Goal: Information Seeking & Learning: Learn about a topic

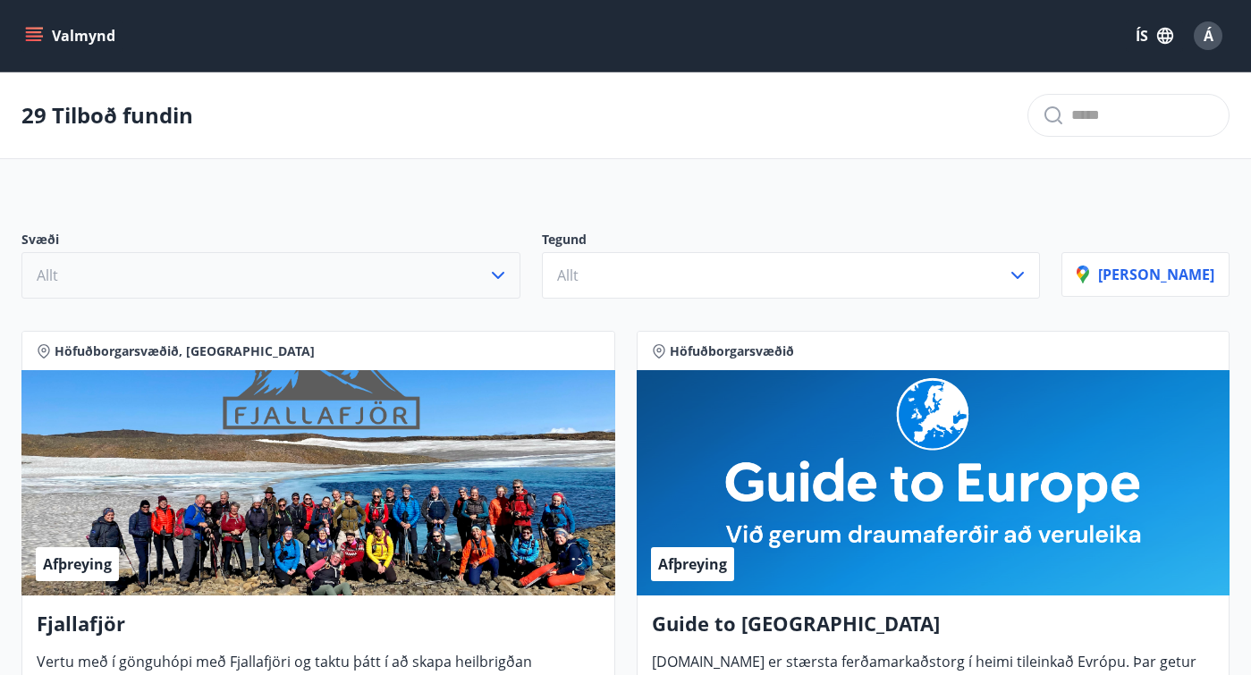
click at [504, 274] on icon "button" at bounding box center [498, 275] width 13 height 7
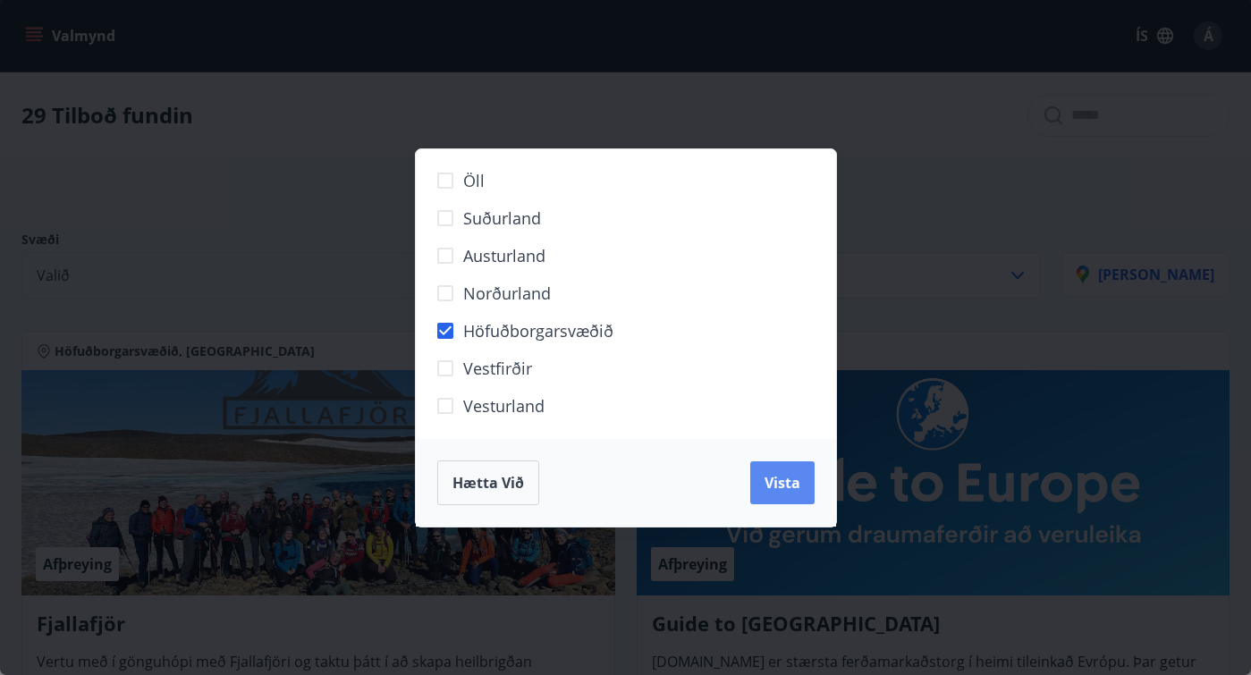
click at [781, 480] on span "Vista" at bounding box center [782, 483] width 36 height 20
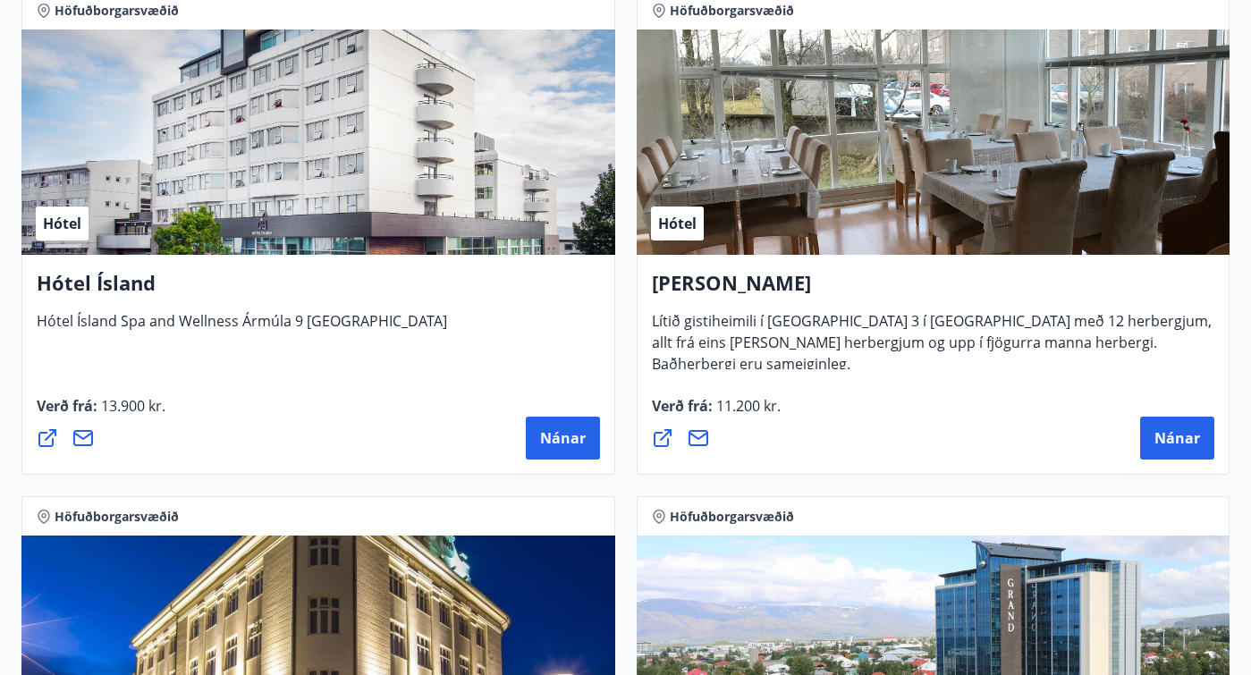
scroll to position [1948, 0]
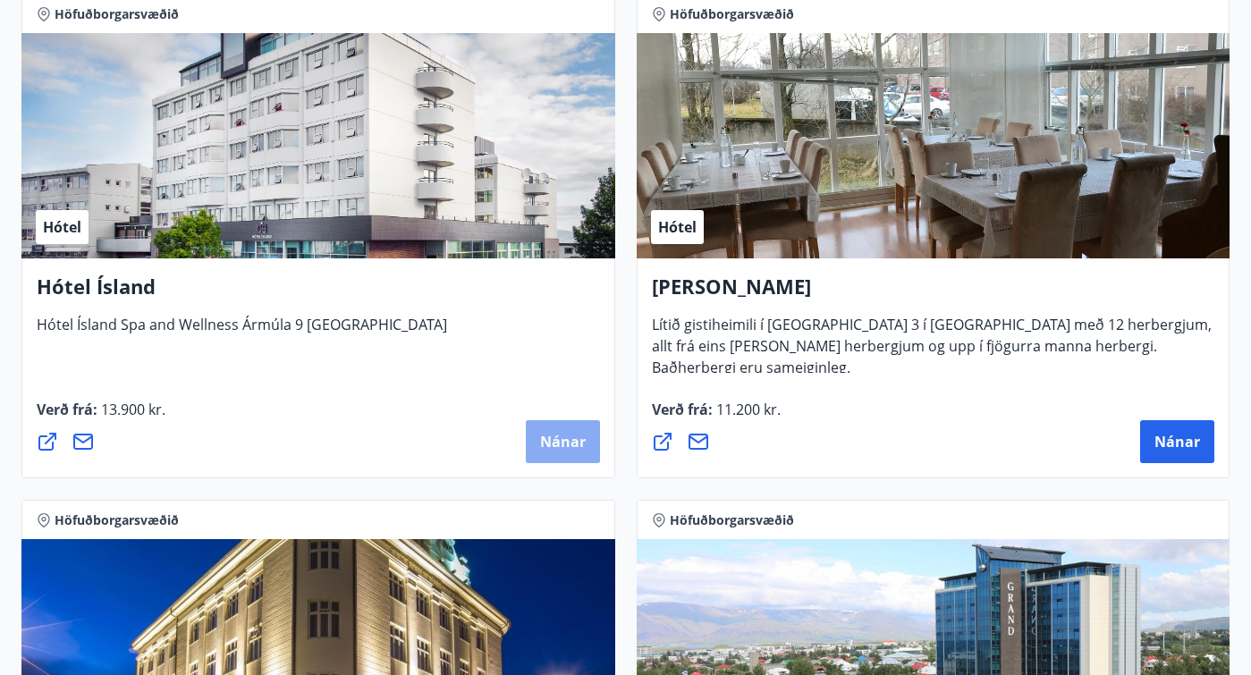
click at [568, 442] on span "Nánar" at bounding box center [563, 442] width 46 height 20
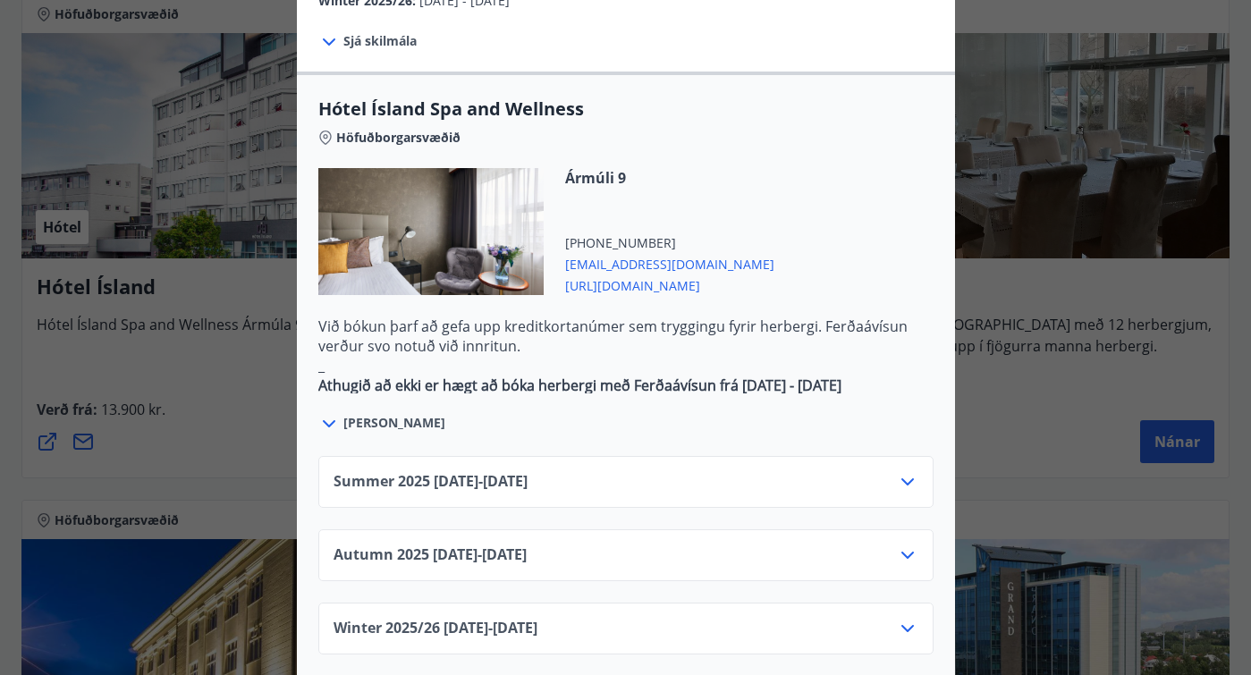
scroll to position [970, 0]
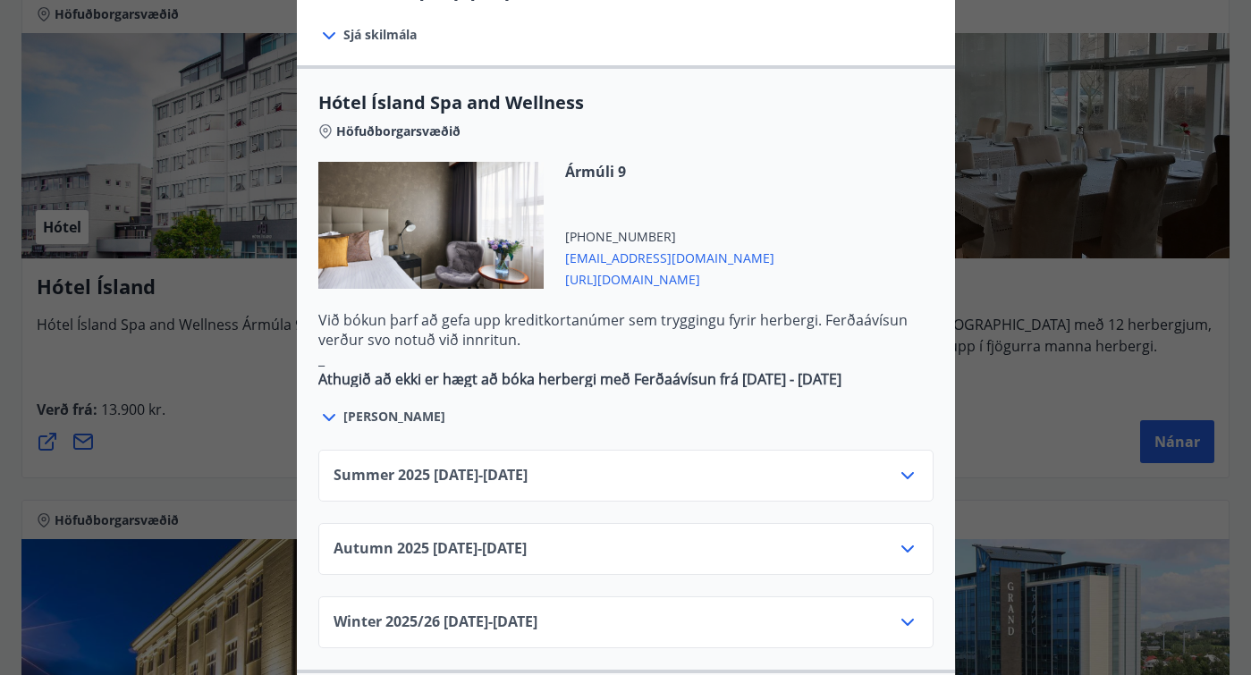
click at [350, 408] on span "[PERSON_NAME]" at bounding box center [394, 417] width 102 height 18
click at [333, 407] on icon at bounding box center [328, 417] width 21 height 21
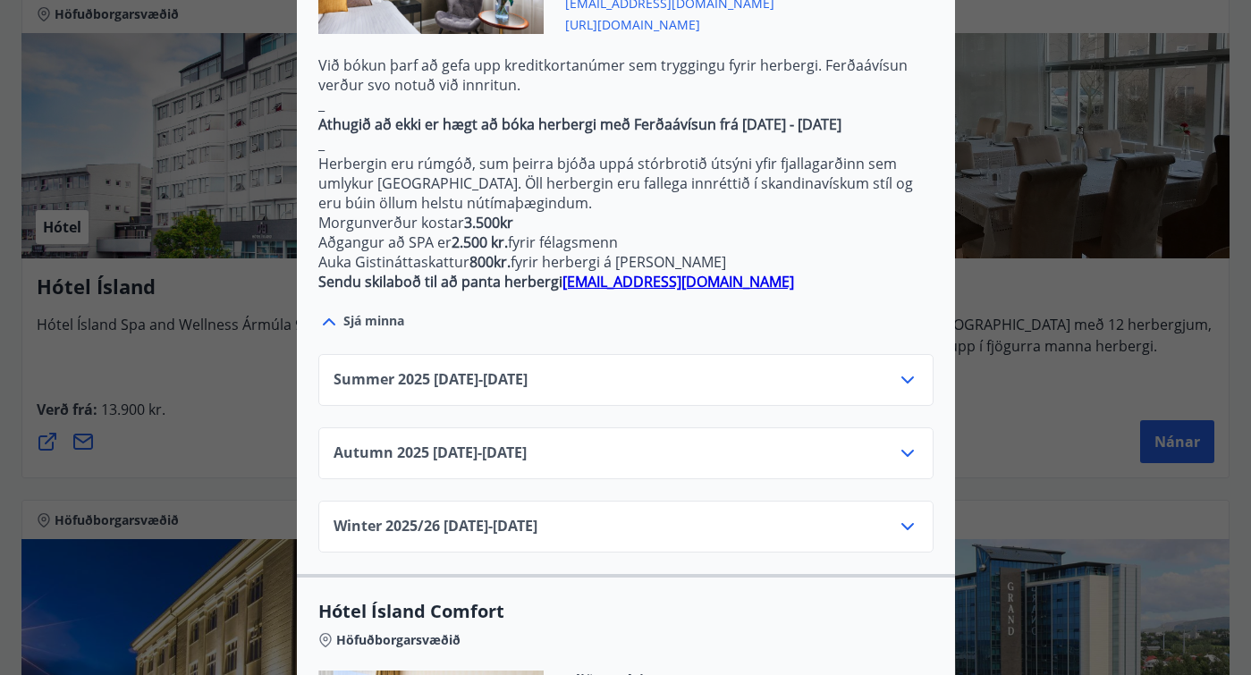
scroll to position [1223, 0]
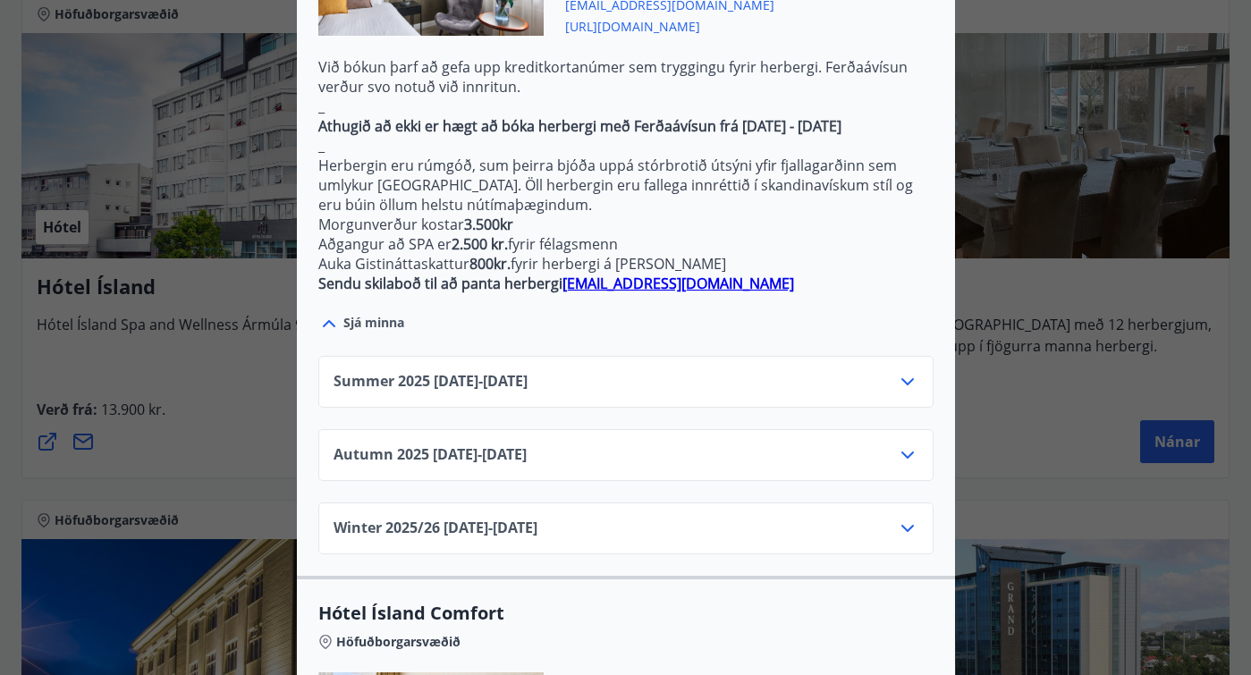
click at [909, 378] on icon at bounding box center [907, 381] width 13 height 7
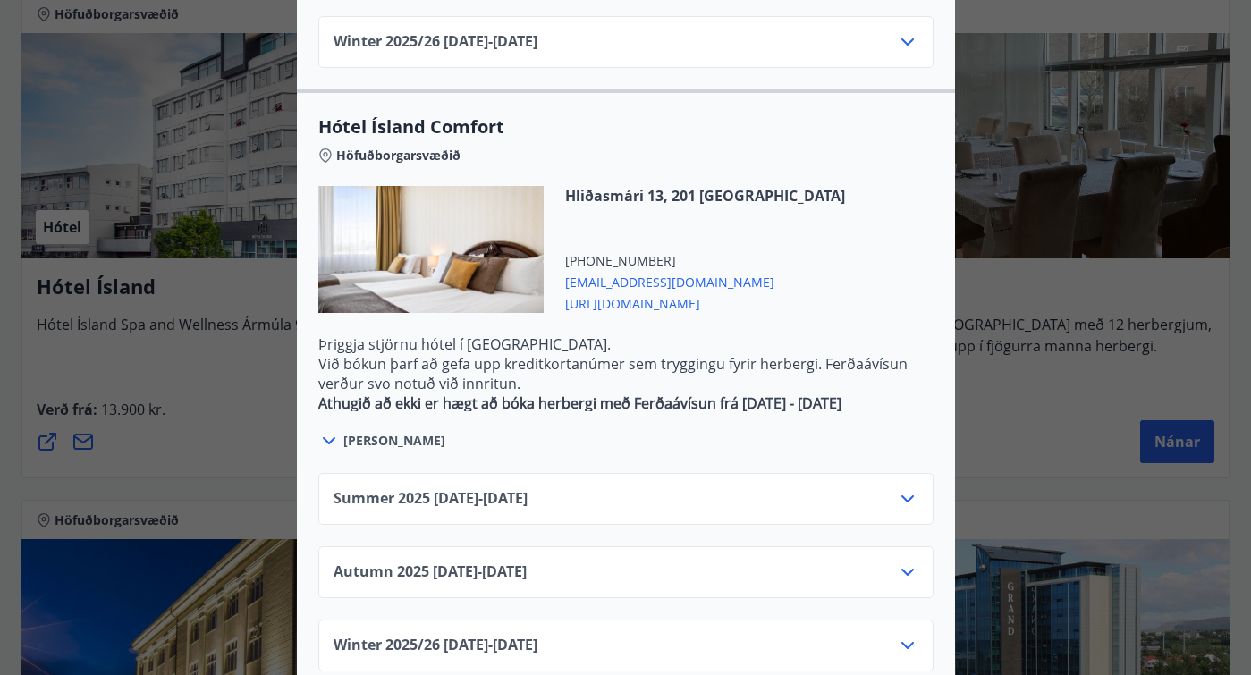
scroll to position [2070, 0]
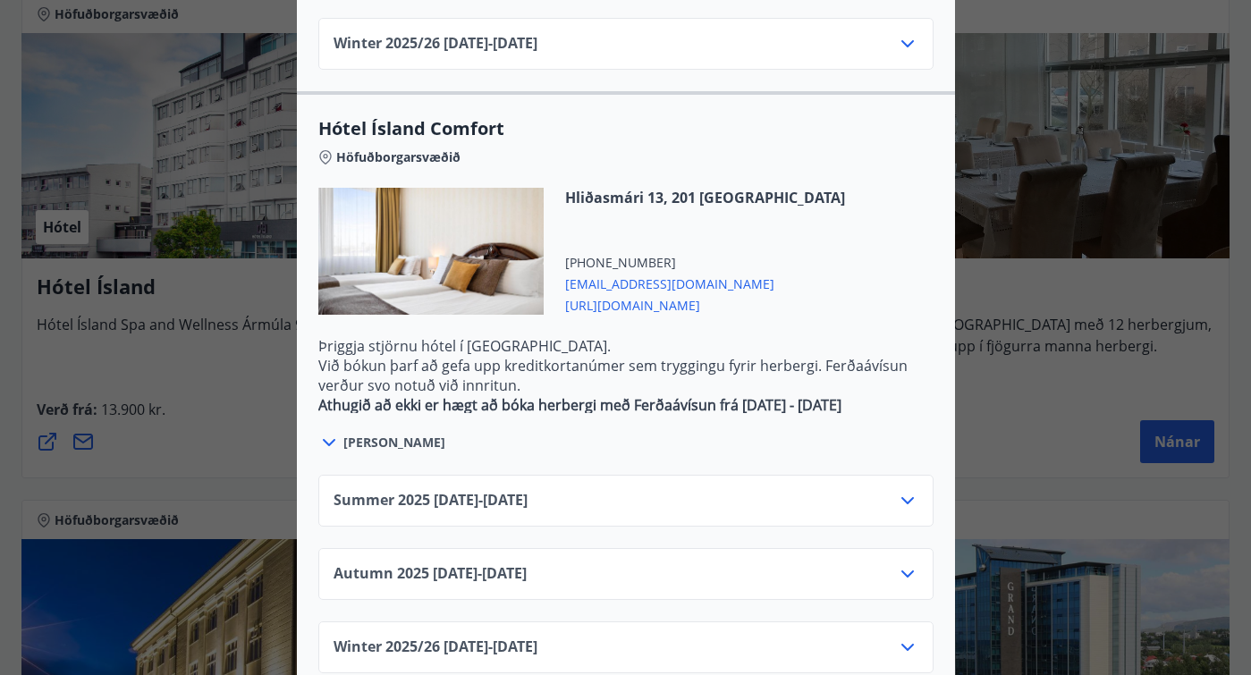
click at [904, 490] on icon at bounding box center [907, 500] width 21 height 21
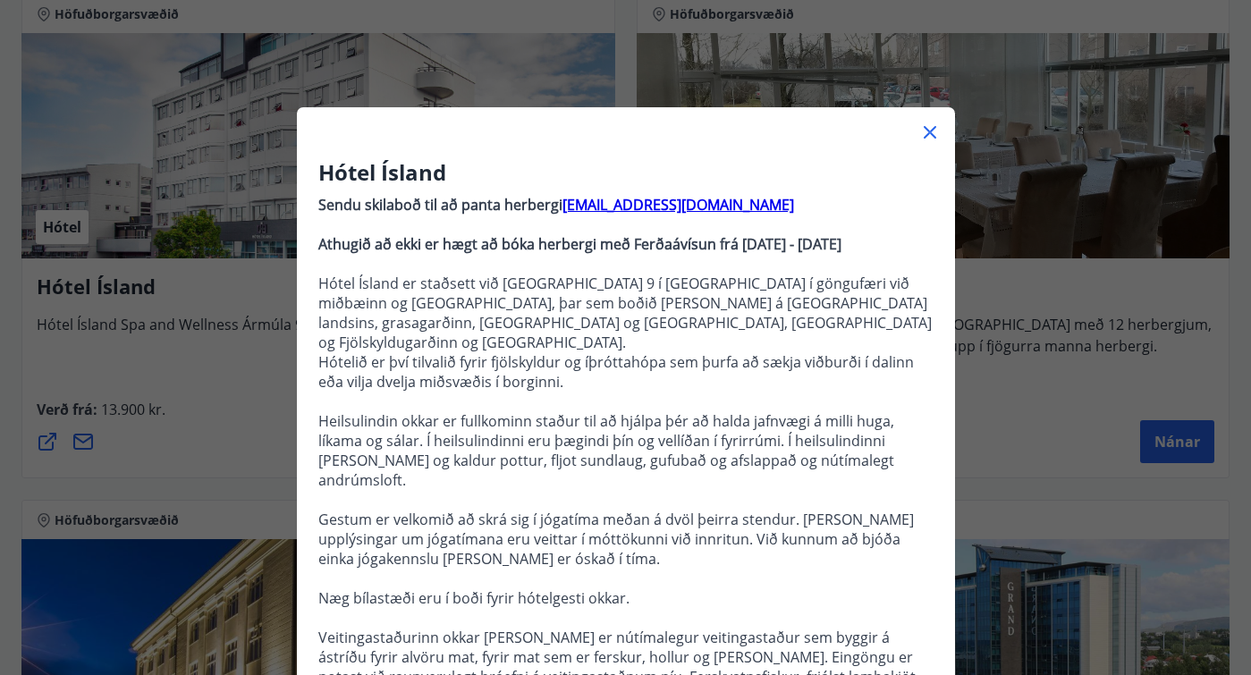
scroll to position [0, 0]
click at [927, 126] on icon at bounding box center [929, 132] width 21 height 21
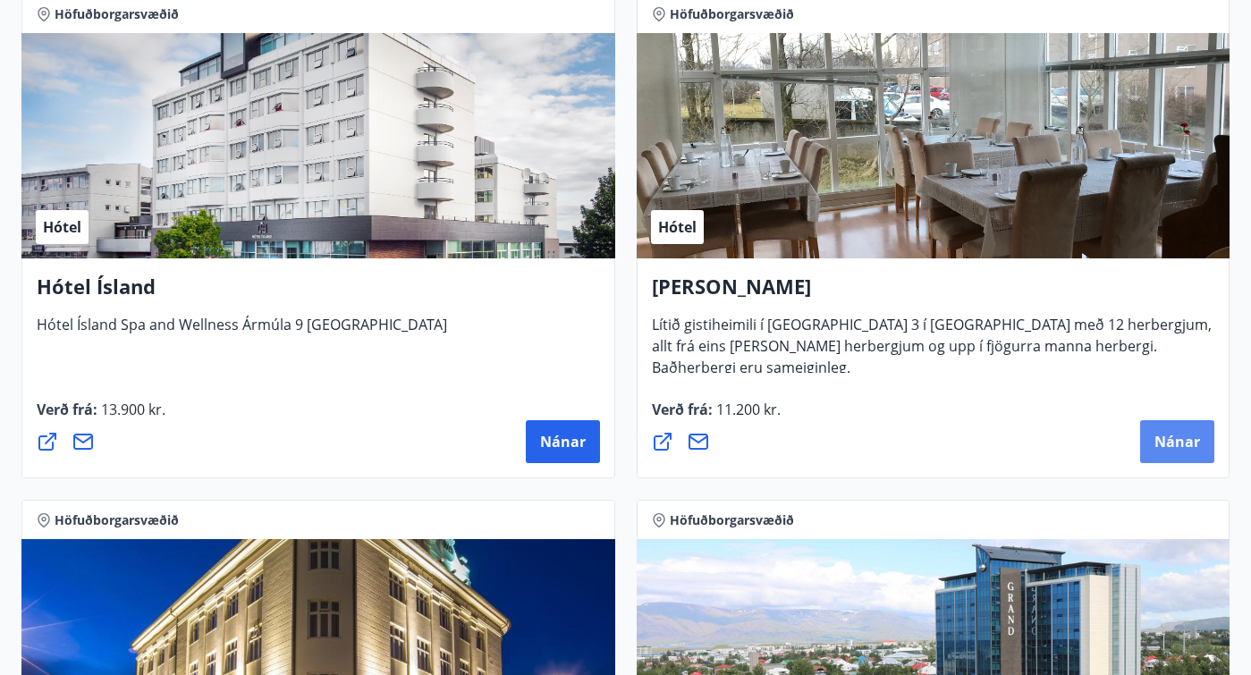
click at [1175, 435] on span "Nánar" at bounding box center [1177, 442] width 46 height 20
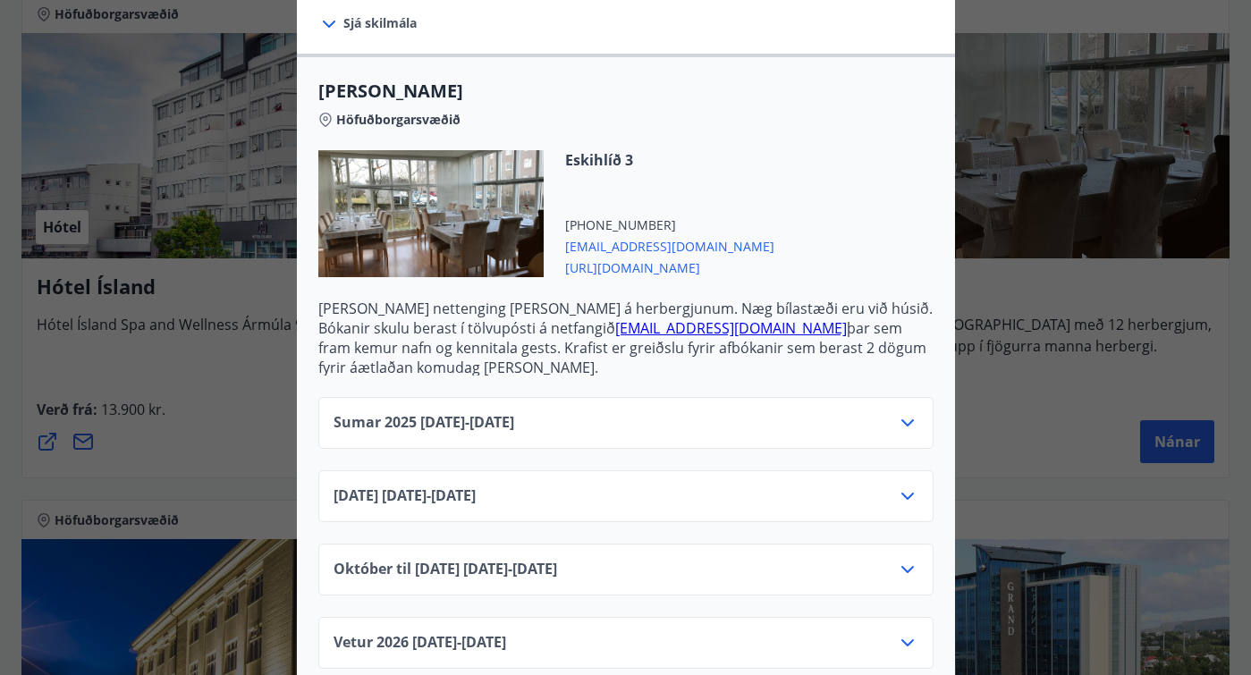
scroll to position [464, 0]
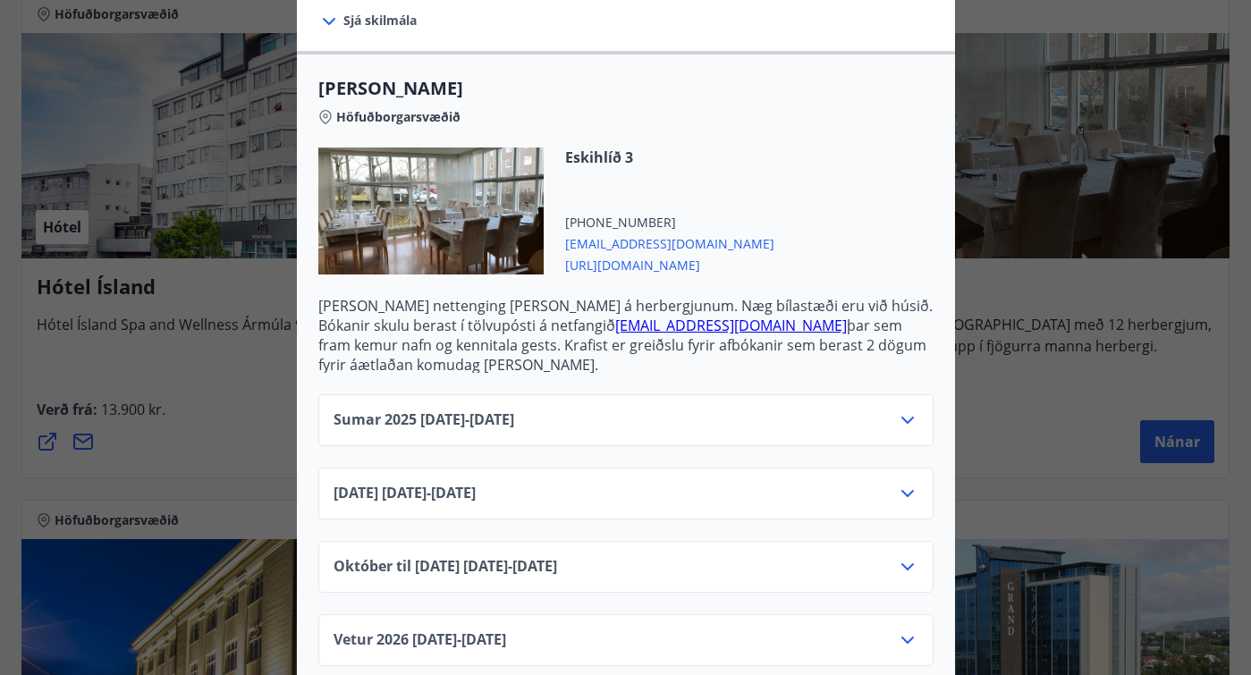
click at [906, 418] on icon at bounding box center [907, 420] width 21 height 21
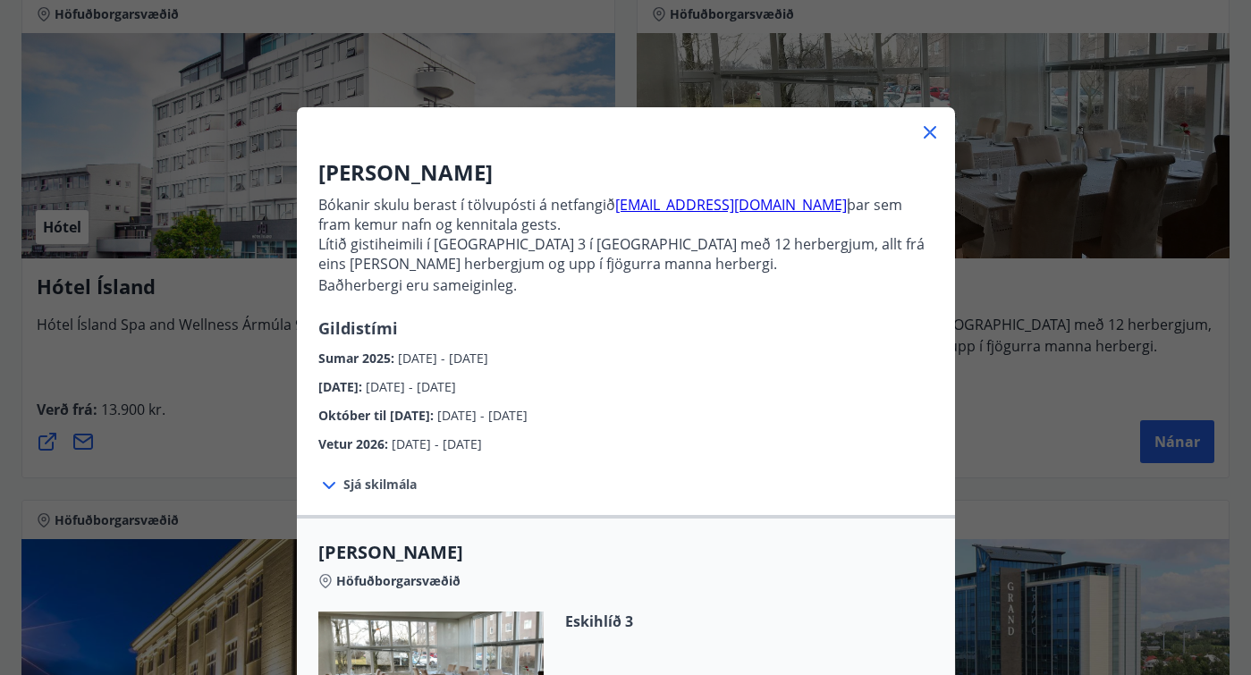
scroll to position [0, 0]
click at [929, 128] on icon at bounding box center [929, 132] width 21 height 21
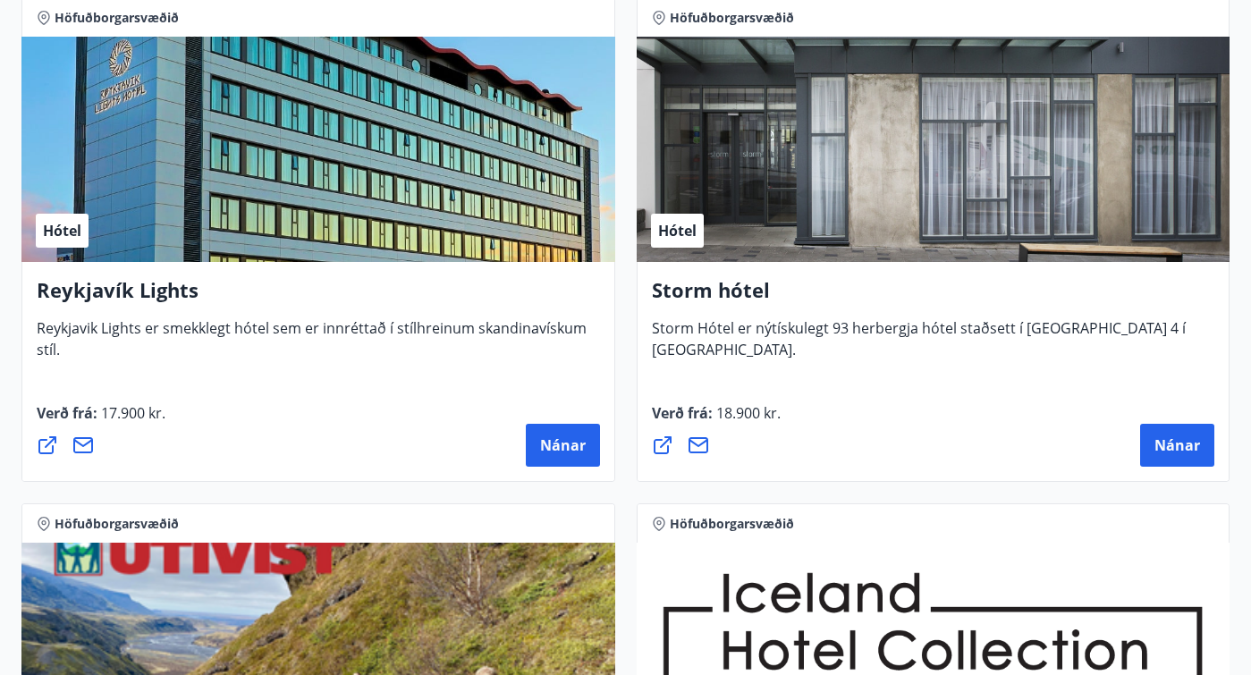
scroll to position [929, 0]
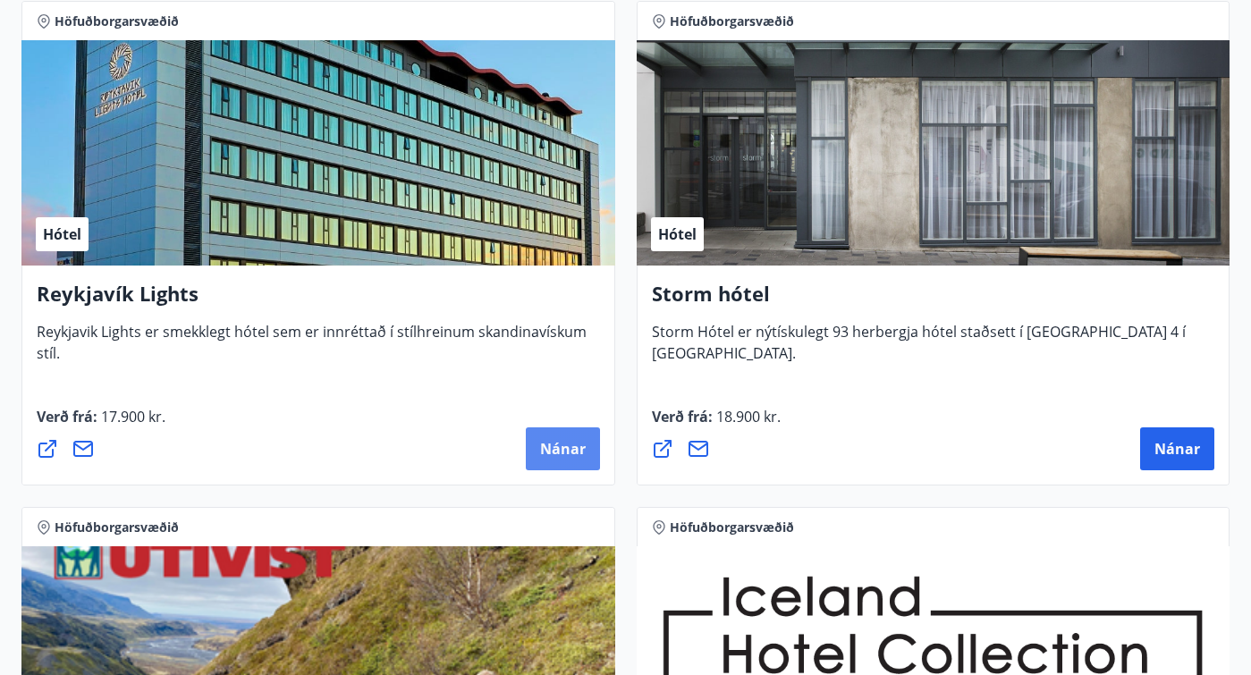
click at [568, 444] on span "Nánar" at bounding box center [563, 449] width 46 height 20
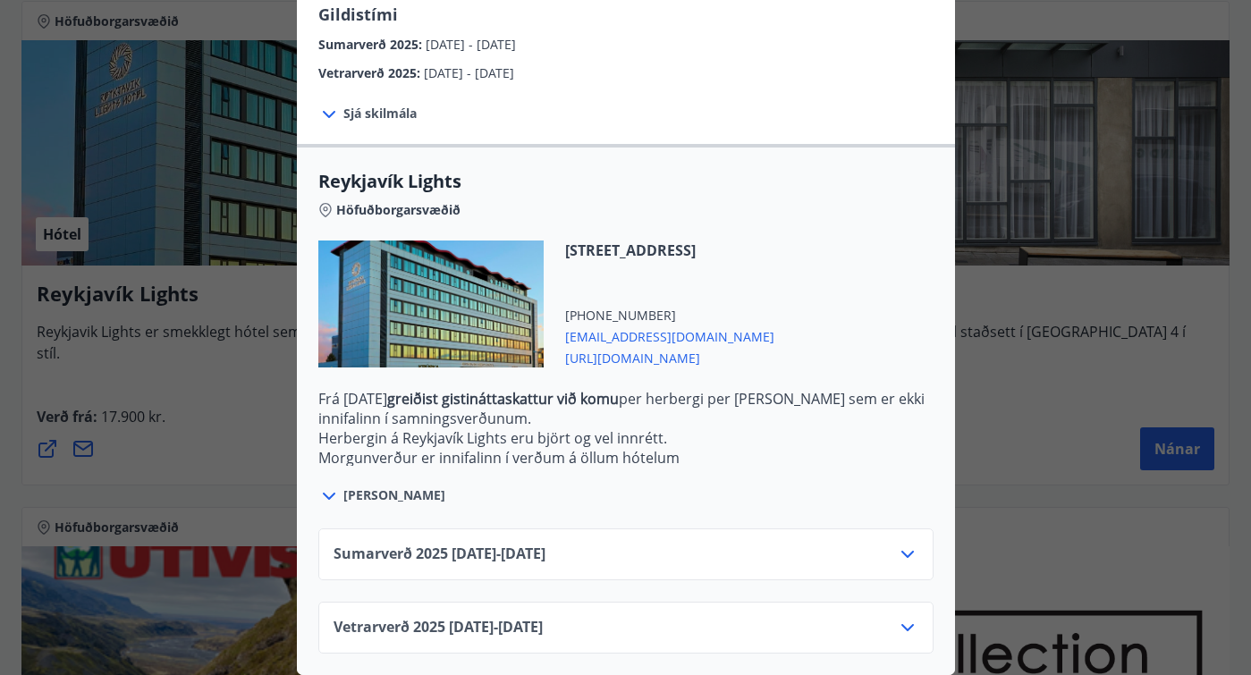
scroll to position [439, 0]
click at [913, 554] on icon at bounding box center [907, 554] width 21 height 21
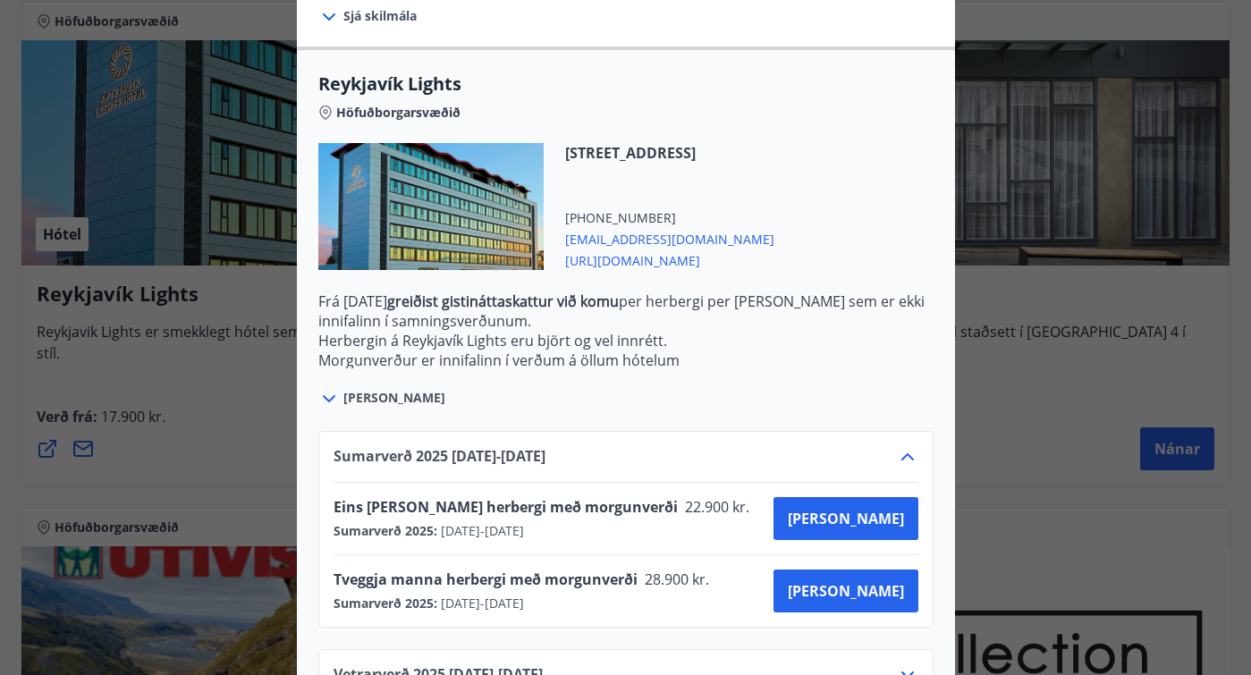
scroll to position [535, 0]
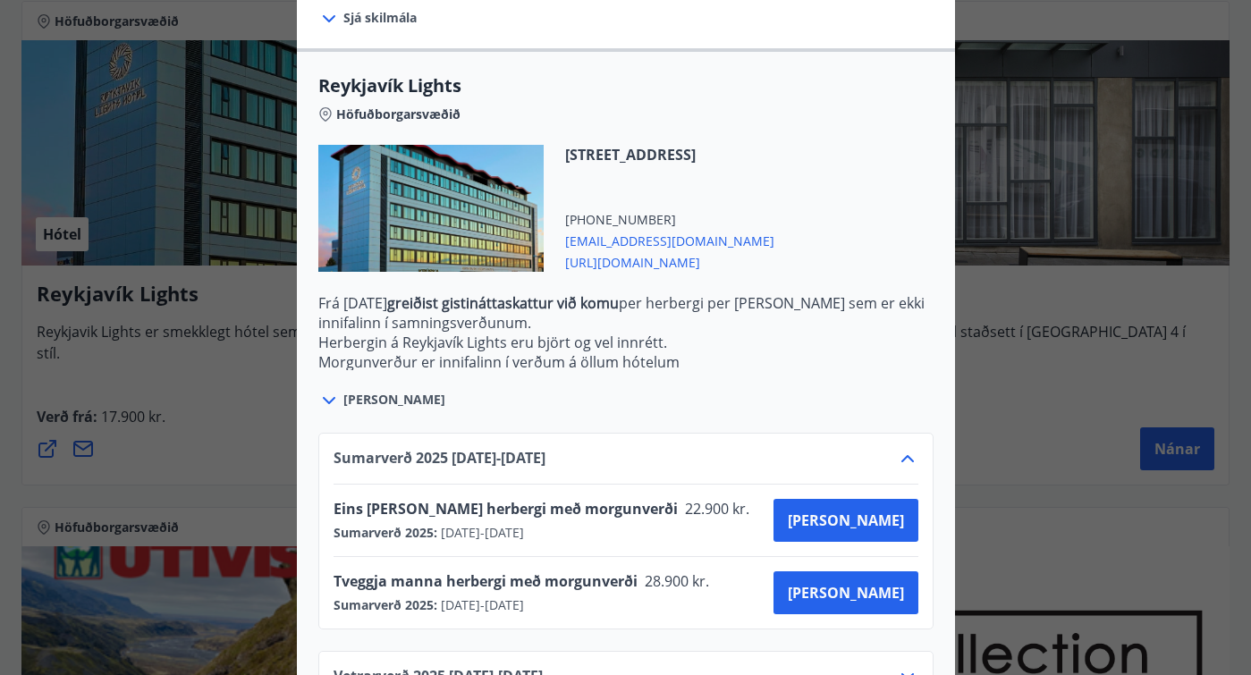
click at [905, 454] on icon at bounding box center [907, 458] width 21 height 21
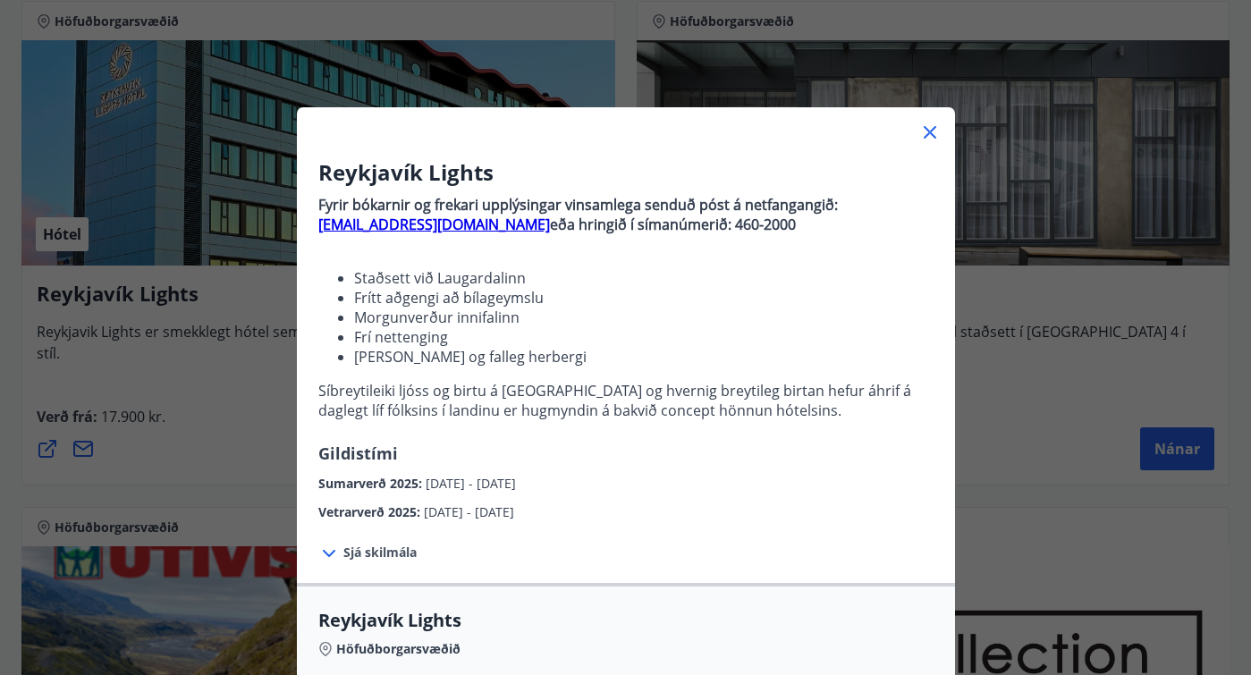
scroll to position [0, 0]
click at [929, 131] on icon at bounding box center [929, 132] width 21 height 21
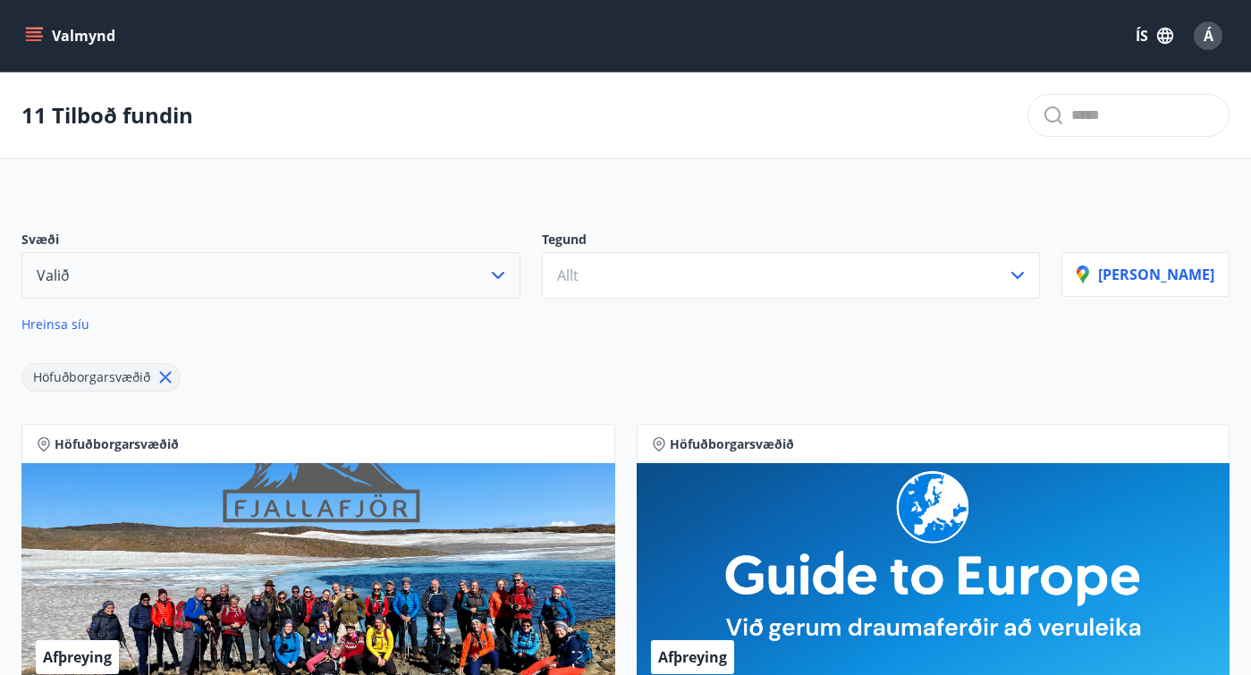
click at [1204, 32] on span "Á" at bounding box center [1209, 36] width 10 height 20
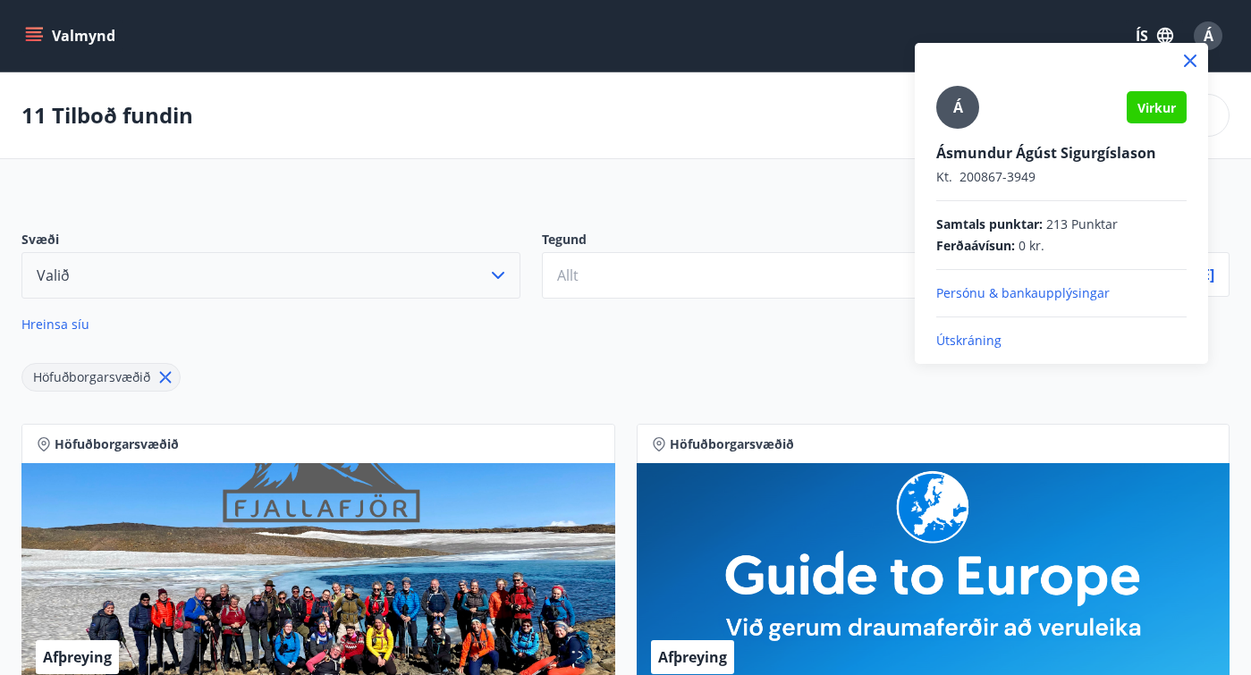
click at [983, 341] on p "Útskráning" at bounding box center [1061, 341] width 250 height 18
